Goal: Task Accomplishment & Management: Complete application form

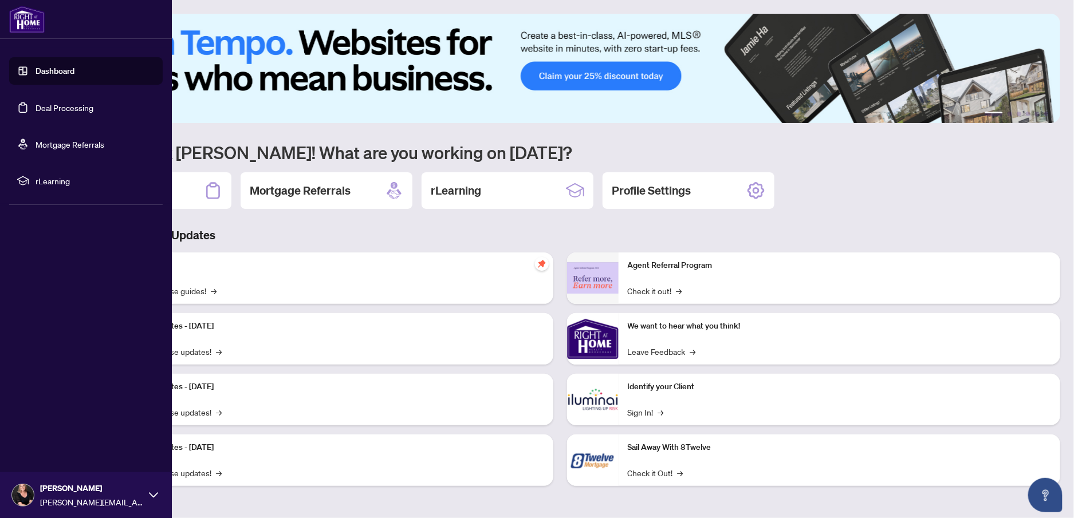
click at [36, 104] on link "Deal Processing" at bounding box center [65, 108] width 58 height 10
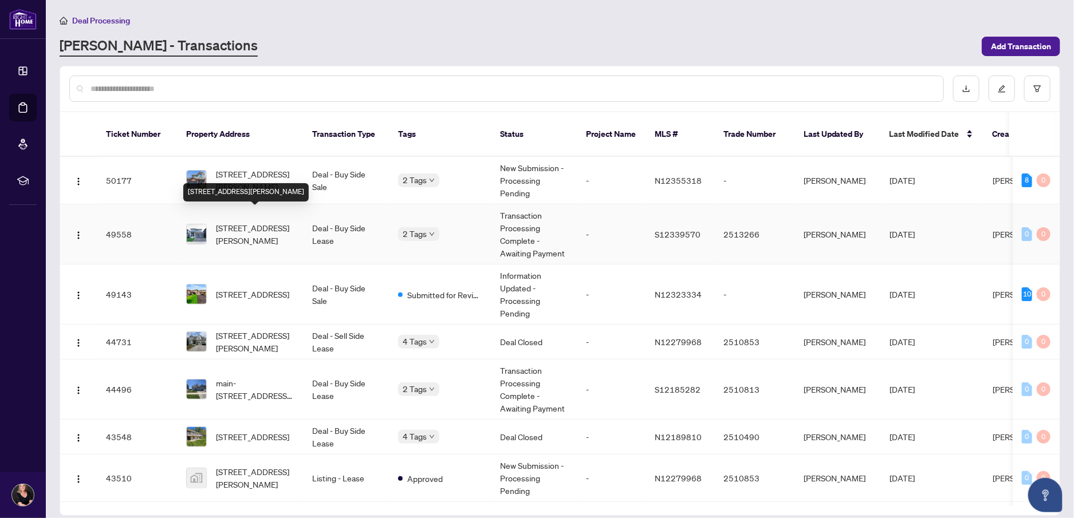
click at [245, 222] on span "[STREET_ADDRESS][PERSON_NAME]" at bounding box center [255, 234] width 78 height 25
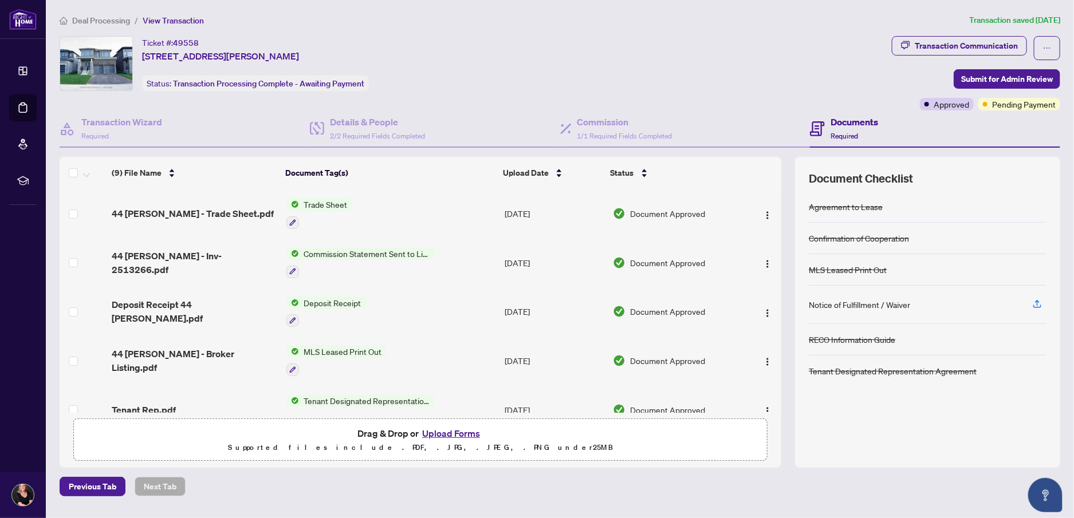
click at [446, 431] on button "Upload Forms" at bounding box center [451, 433] width 65 height 15
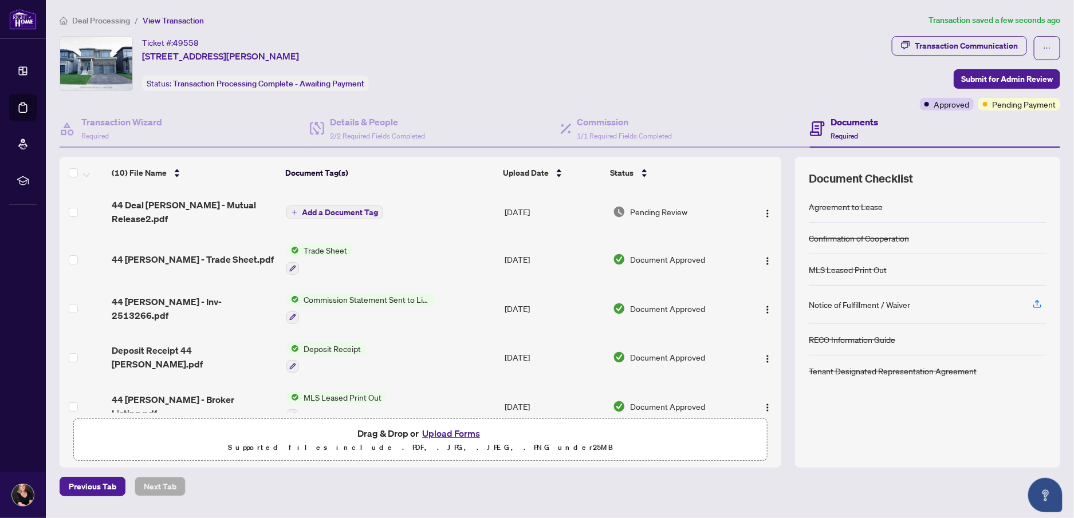
click at [294, 212] on icon "plus" at bounding box center [294, 212] width 5 height 1
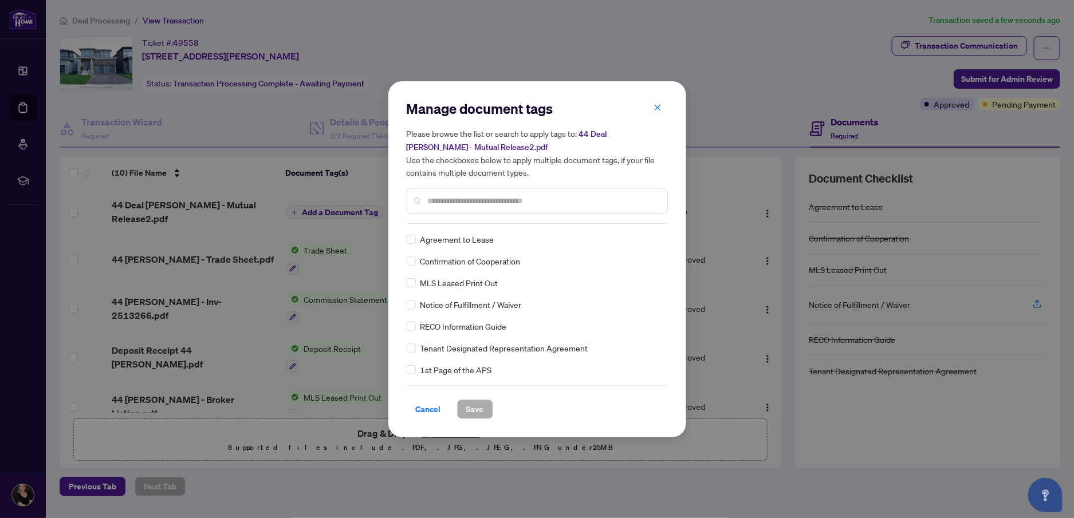
click at [457, 222] on div "Manage document tags Please browse the list or search to apply tags to: 44 Deal…" at bounding box center [537, 162] width 261 height 124
click at [451, 206] on div at bounding box center [537, 201] width 261 height 26
click at [449, 205] on input "text" at bounding box center [543, 201] width 230 height 13
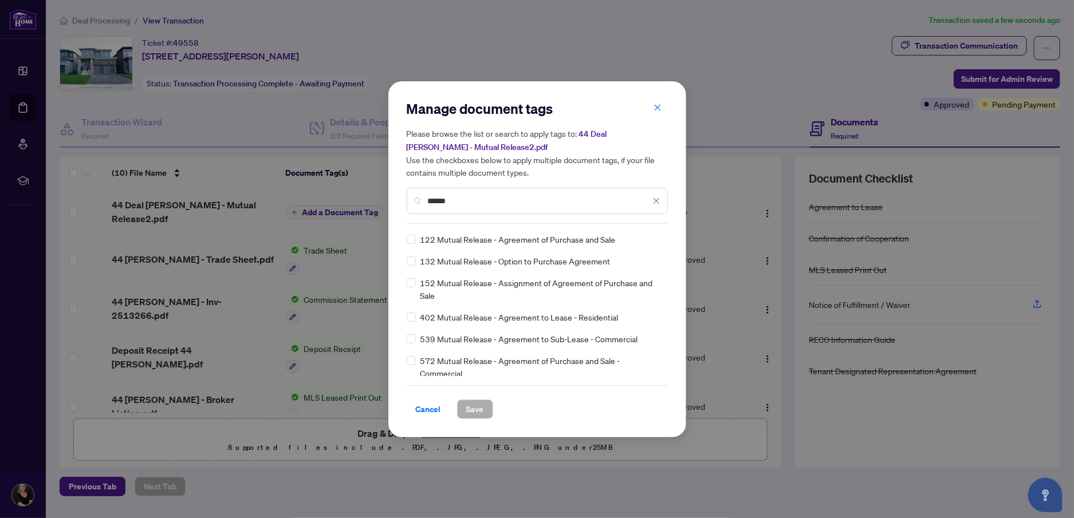
type input "******"
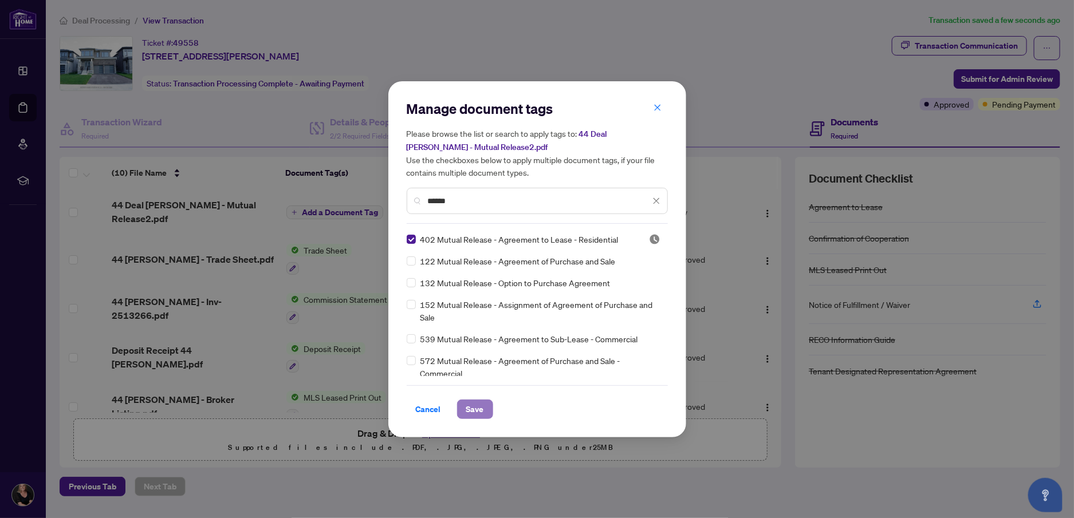
click at [472, 410] on span "Save" at bounding box center [475, 409] width 18 height 18
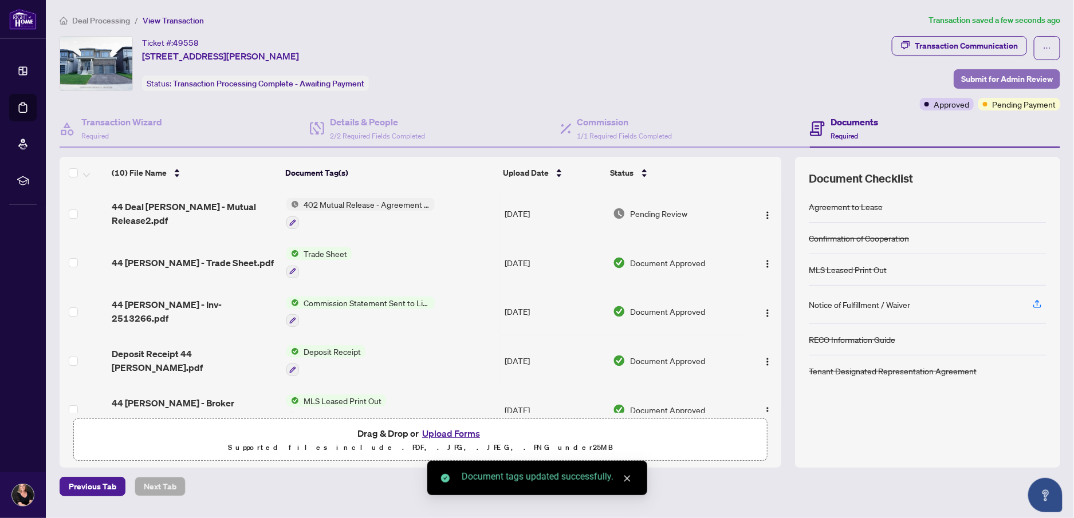
click at [994, 78] on span "Submit for Admin Review" at bounding box center [1007, 79] width 92 height 18
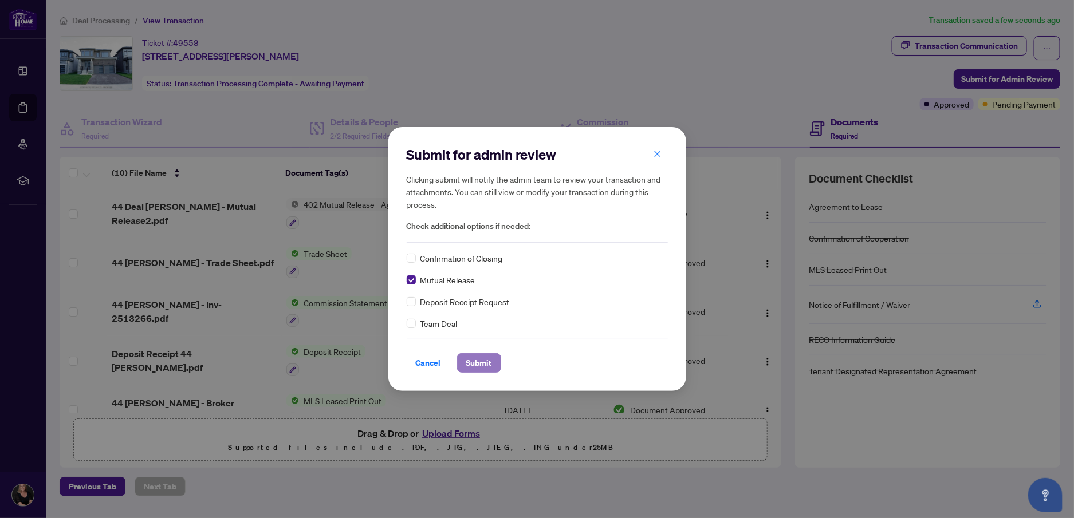
click at [476, 364] on span "Submit" at bounding box center [479, 363] width 26 height 18
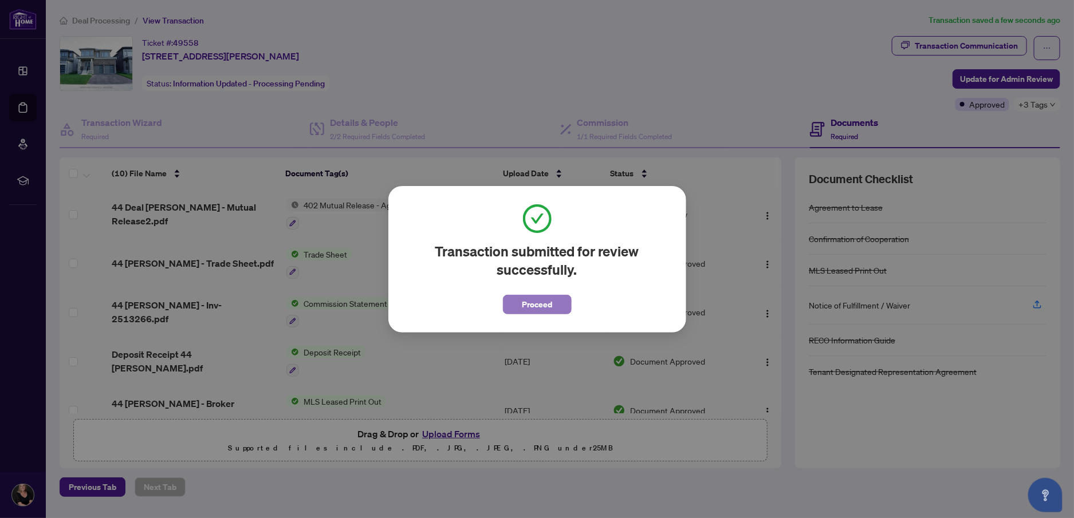
click at [549, 301] on span "Proceed" at bounding box center [537, 305] width 30 height 18
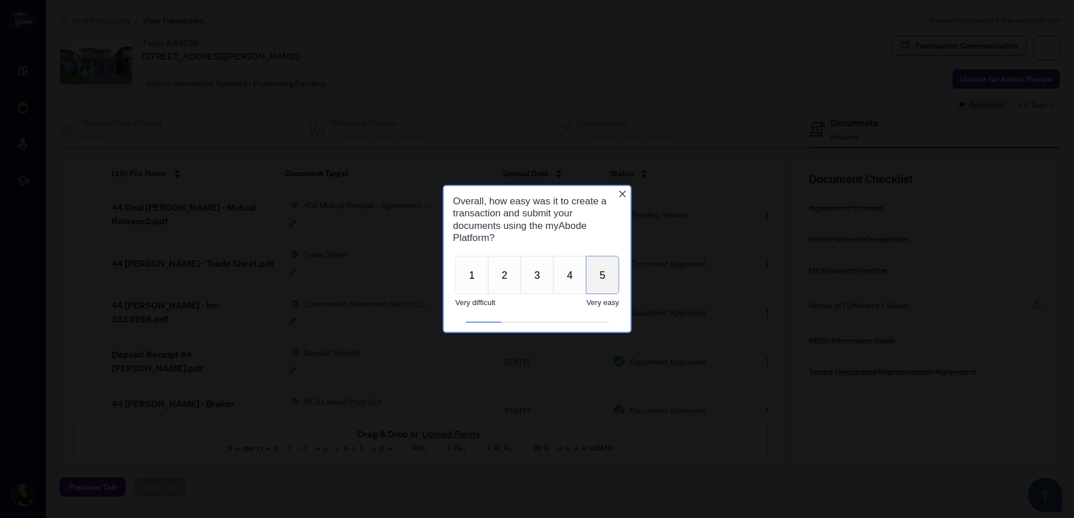
click at [606, 277] on button "5" at bounding box center [602, 275] width 33 height 38
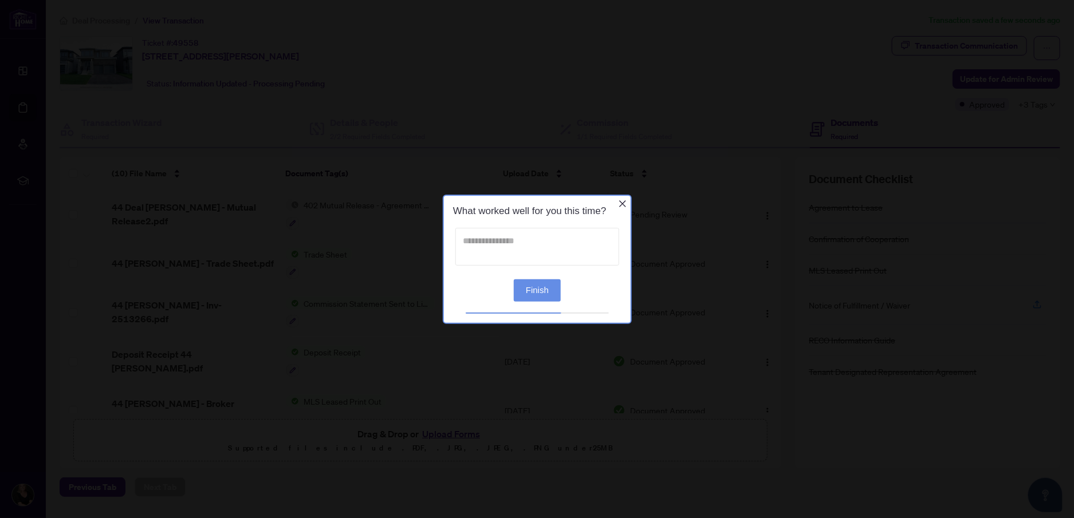
click at [515, 256] on textarea at bounding box center [537, 246] width 164 height 38
click at [547, 292] on button "Finish" at bounding box center [536, 290] width 47 height 22
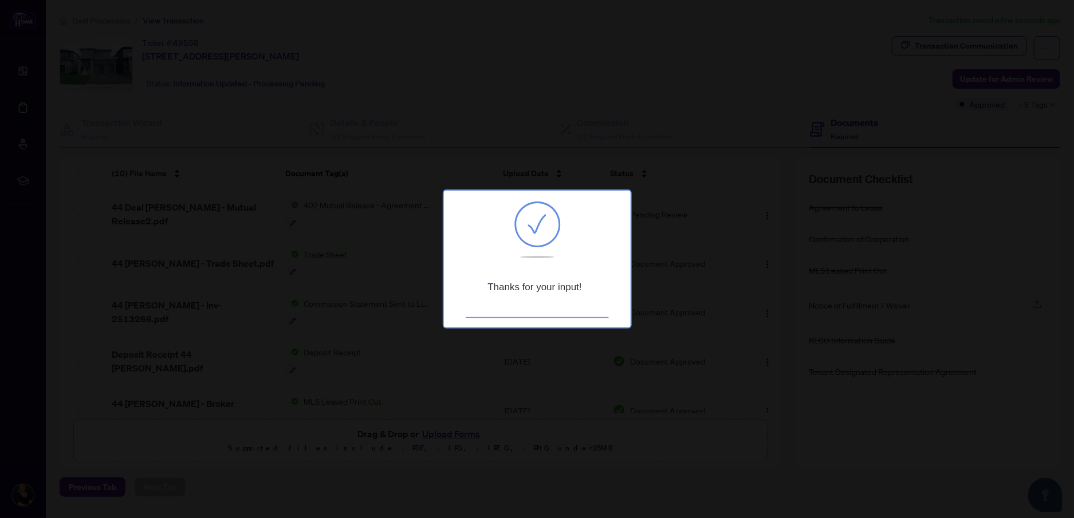
click at [765, 175] on div at bounding box center [537, 259] width 1074 height 518
